Goal: Information Seeking & Learning: Learn about a topic

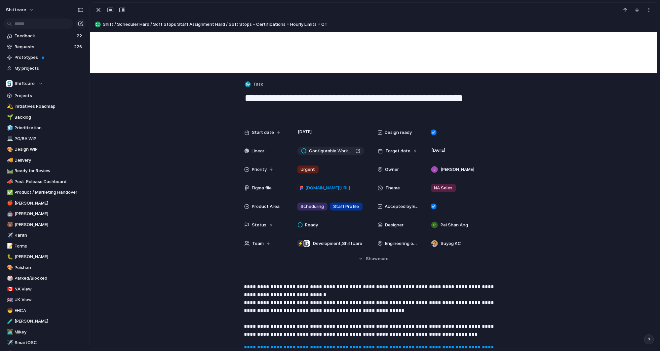
scroll to position [58, 0]
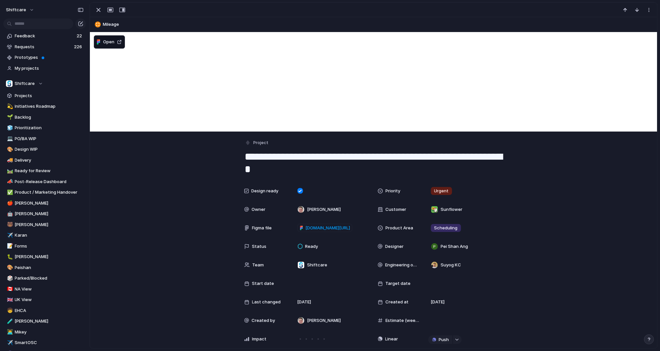
scroll to position [70, 0]
